Goal: Task Accomplishment & Management: Use online tool/utility

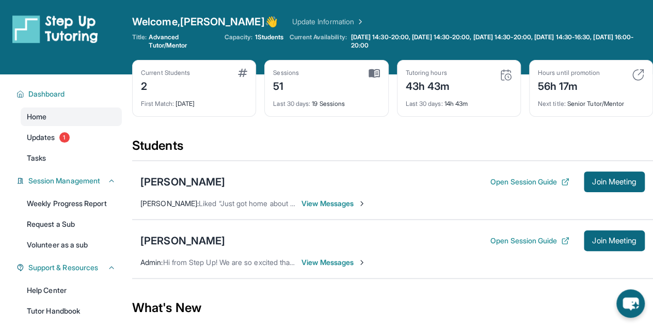
click at [203, 103] on div "First Match : [DATE]" at bounding box center [194, 100] width 106 height 14
click at [219, 125] on div "Current Students 2 First Match : [DATE] Sessions 51 Last 30 days : 19 Sessions …" at bounding box center [392, 98] width 521 height 77
click at [209, 109] on div "Current Students 2 First Match : [DATE]" at bounding box center [194, 88] width 124 height 57
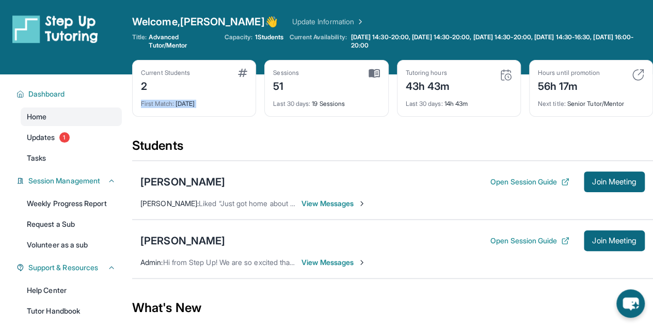
click at [209, 109] on div "Current Students 2 First Match : [DATE]" at bounding box center [194, 88] width 124 height 57
click at [203, 100] on div "First Match : [DATE]" at bounding box center [194, 100] width 106 height 14
click at [231, 116] on div "Current Students 2 First Match : [DATE]" at bounding box center [194, 88] width 124 height 57
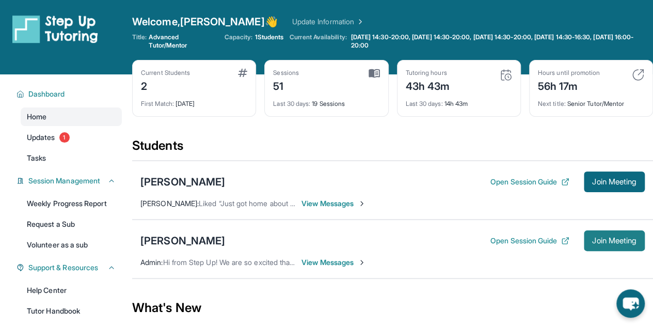
click at [621, 242] on span "Join Meeting" at bounding box center [614, 240] width 44 height 6
